Goal: Check status: Check status

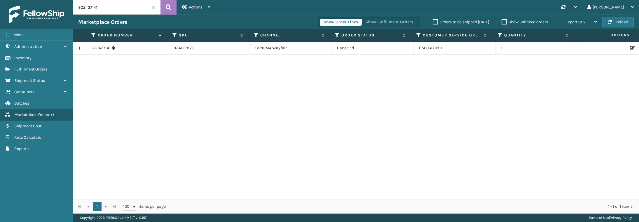
click at [93, 9] on input "SO2437141" at bounding box center [117, 7] width 88 height 15
click at [109, 5] on input "SO2437141" at bounding box center [117, 7] width 88 height 15
click at [110, 5] on input "SO2437141" at bounding box center [117, 7] width 88 height 15
paste input "O2391122"
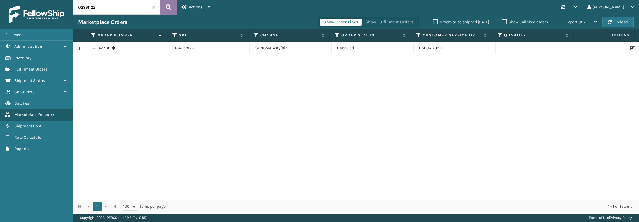
click at [169, 6] on icon at bounding box center [169, 7] width 6 height 9
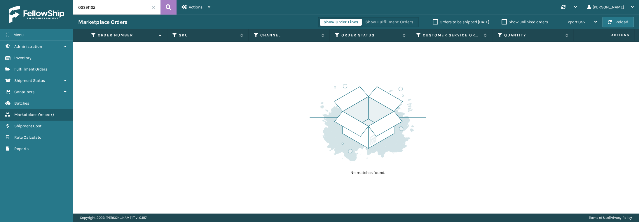
click at [78, 7] on input "O2391122" at bounding box center [117, 7] width 88 height 15
type input "SO2391122"
click at [169, 6] on icon at bounding box center [169, 7] width 6 height 9
click at [135, 12] on input "SO2391122" at bounding box center [117, 7] width 88 height 15
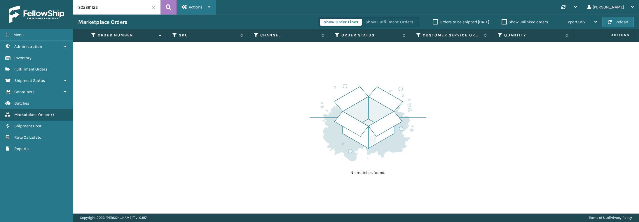
click at [176, 8] on div "Actions New Import Orders Settings Remove All Filters Link Order Lines" at bounding box center [195, 7] width 39 height 15
click at [169, 8] on icon at bounding box center [169, 7] width 6 height 9
click at [37, 112] on span "Marketplace Orders" at bounding box center [32, 114] width 36 height 5
